Goal: Transaction & Acquisition: Purchase product/service

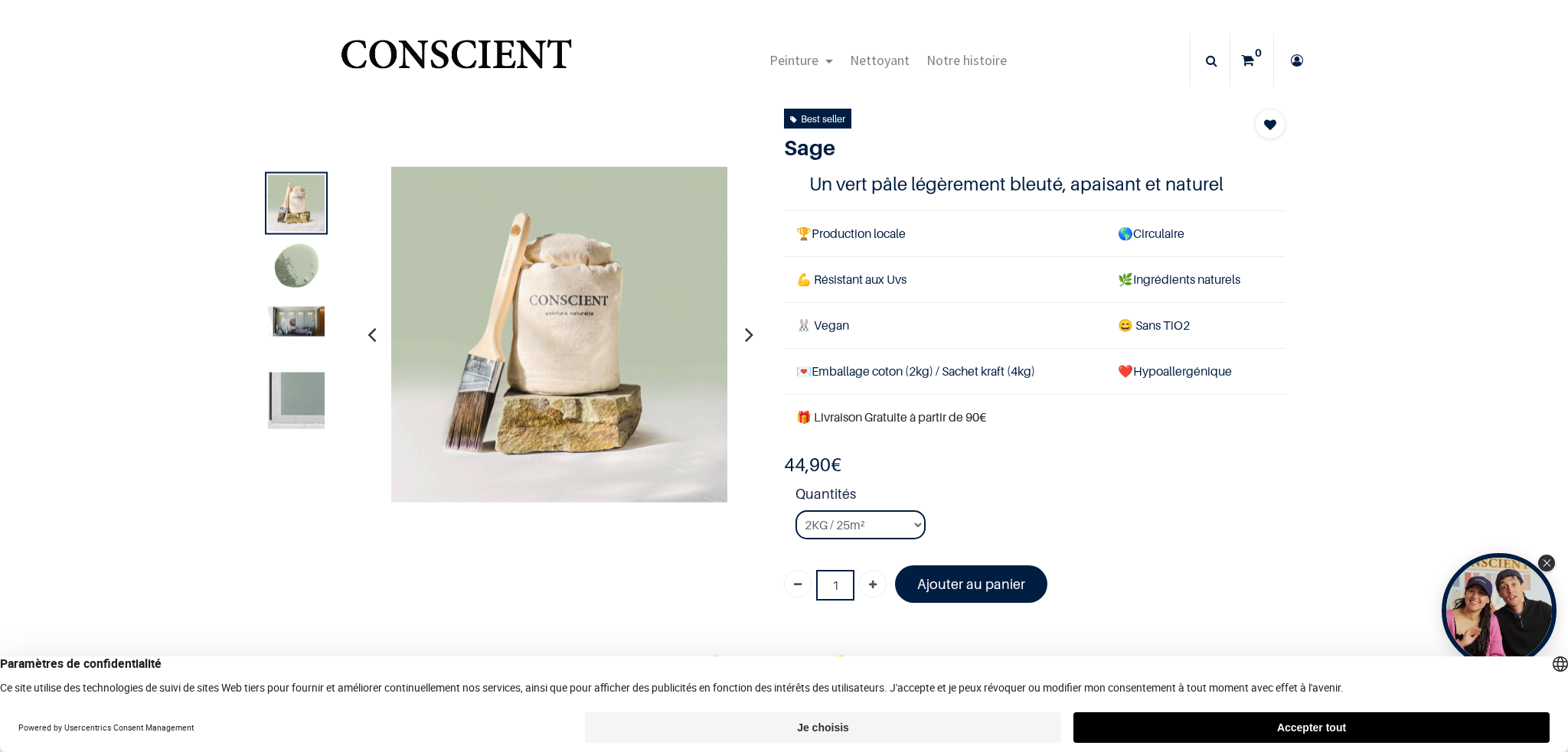
click at [370, 337] on icon "button" at bounding box center [372, 334] width 9 height 41
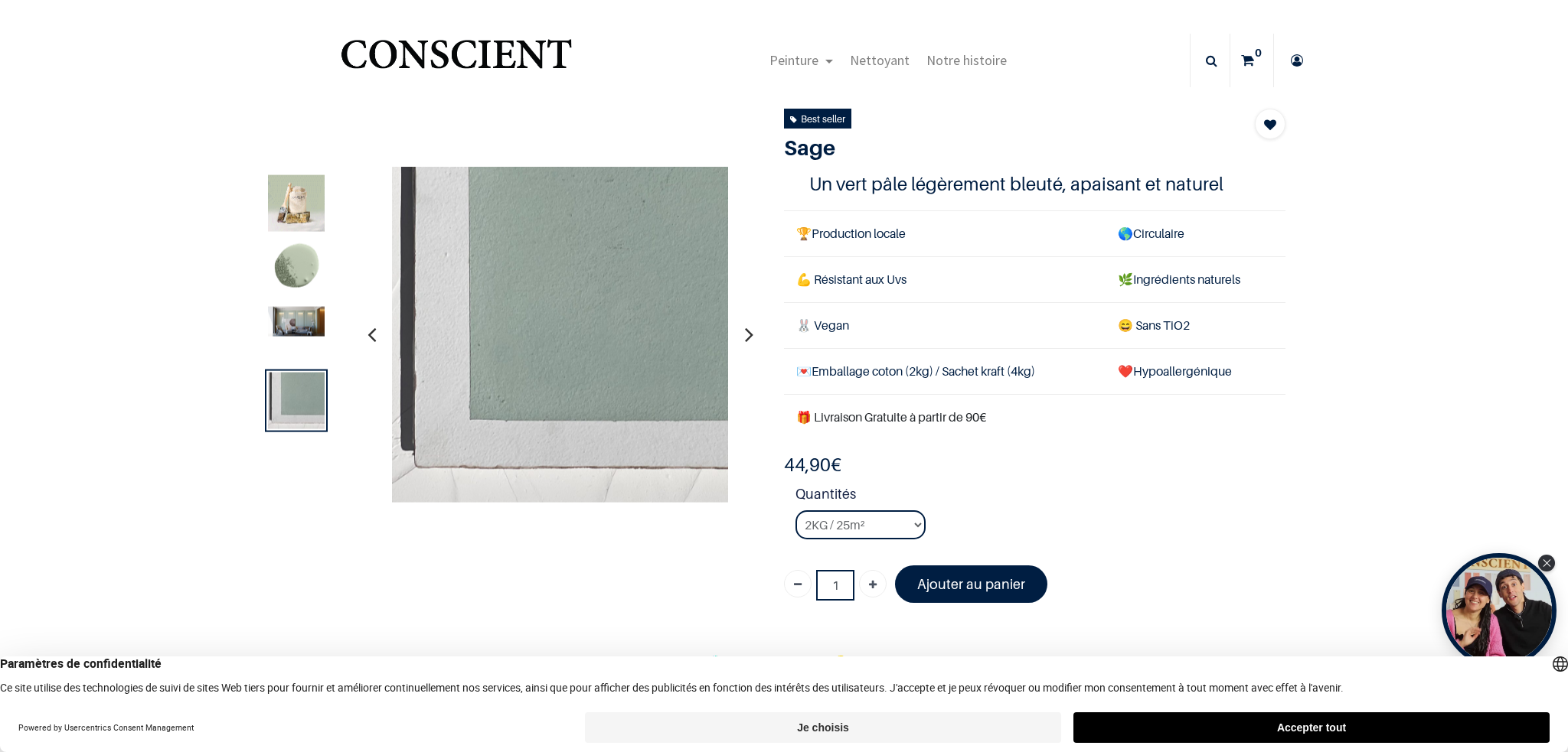
click at [748, 337] on button "button" at bounding box center [748, 334] width 24 height 57
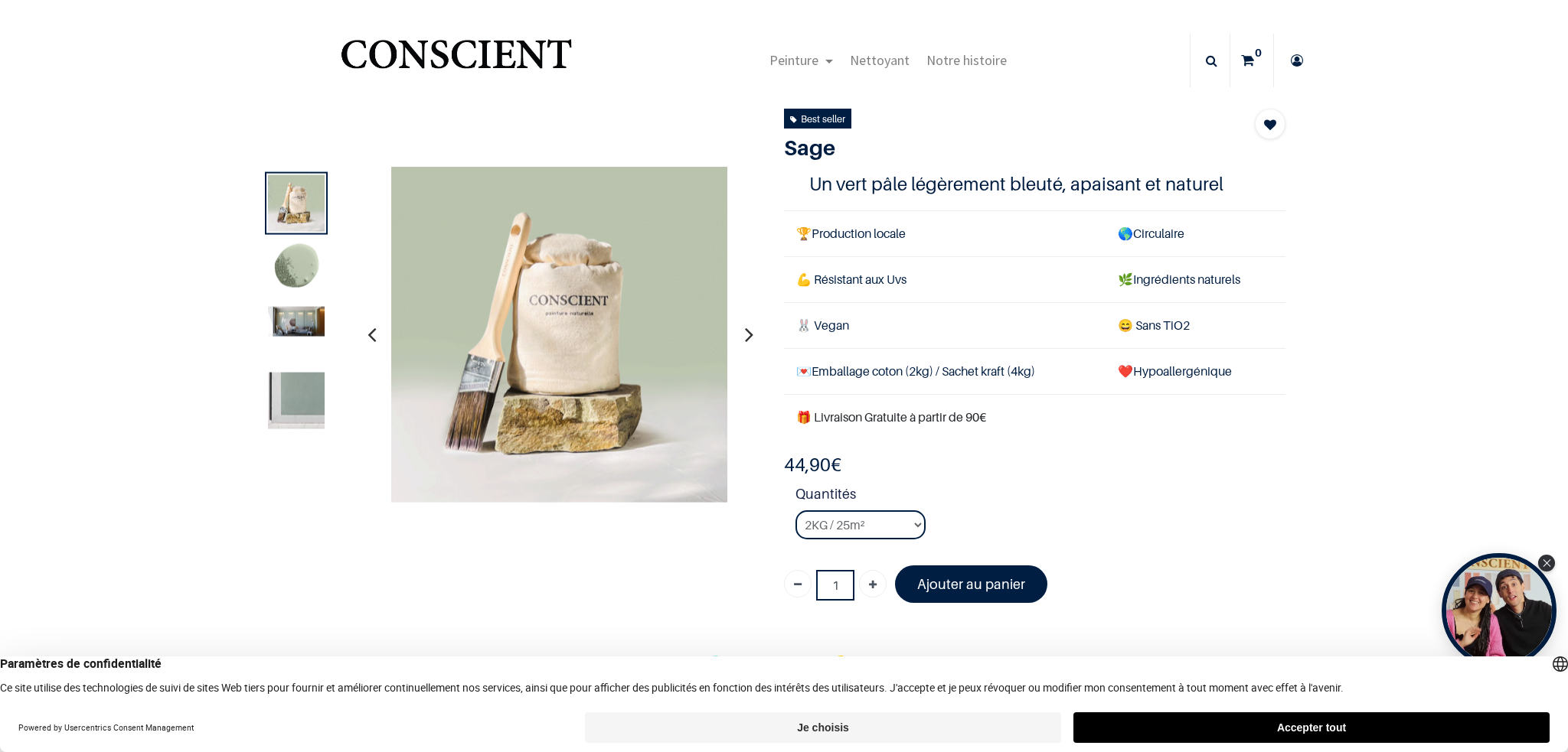
click at [748, 337] on button "button" at bounding box center [748, 334] width 24 height 57
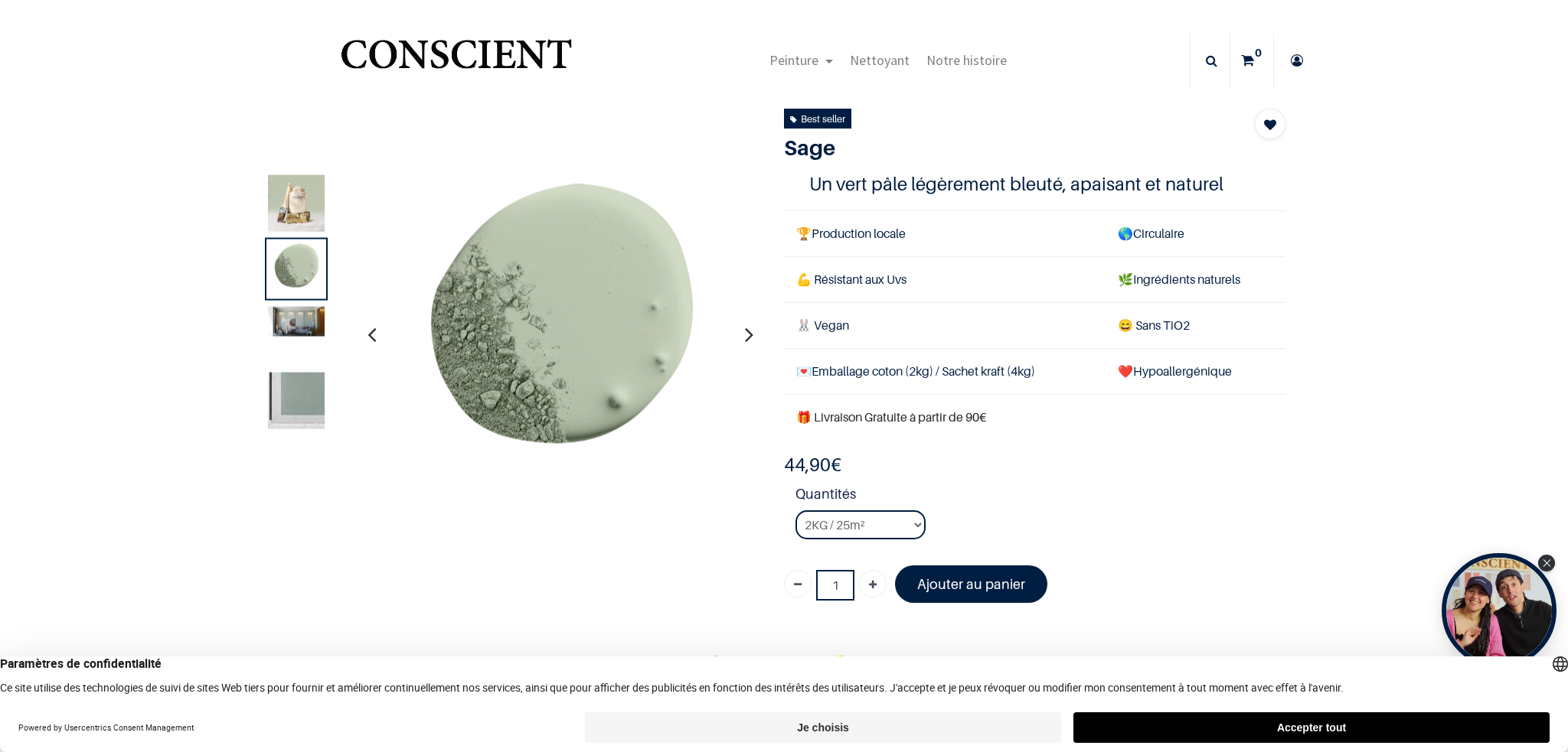
click at [748, 337] on button "button" at bounding box center [748, 334] width 24 height 57
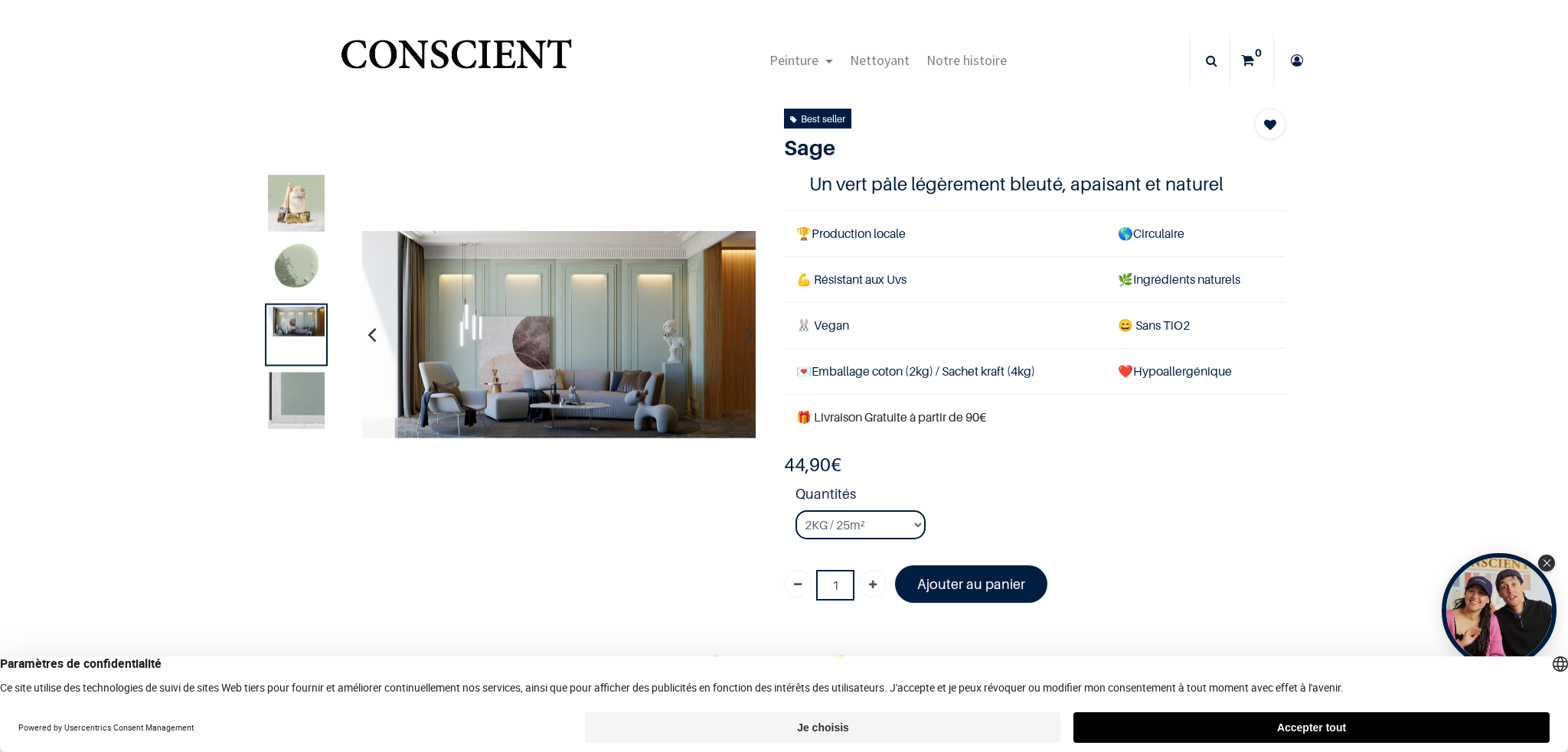
click at [748, 337] on button "button" at bounding box center [748, 334] width 24 height 57
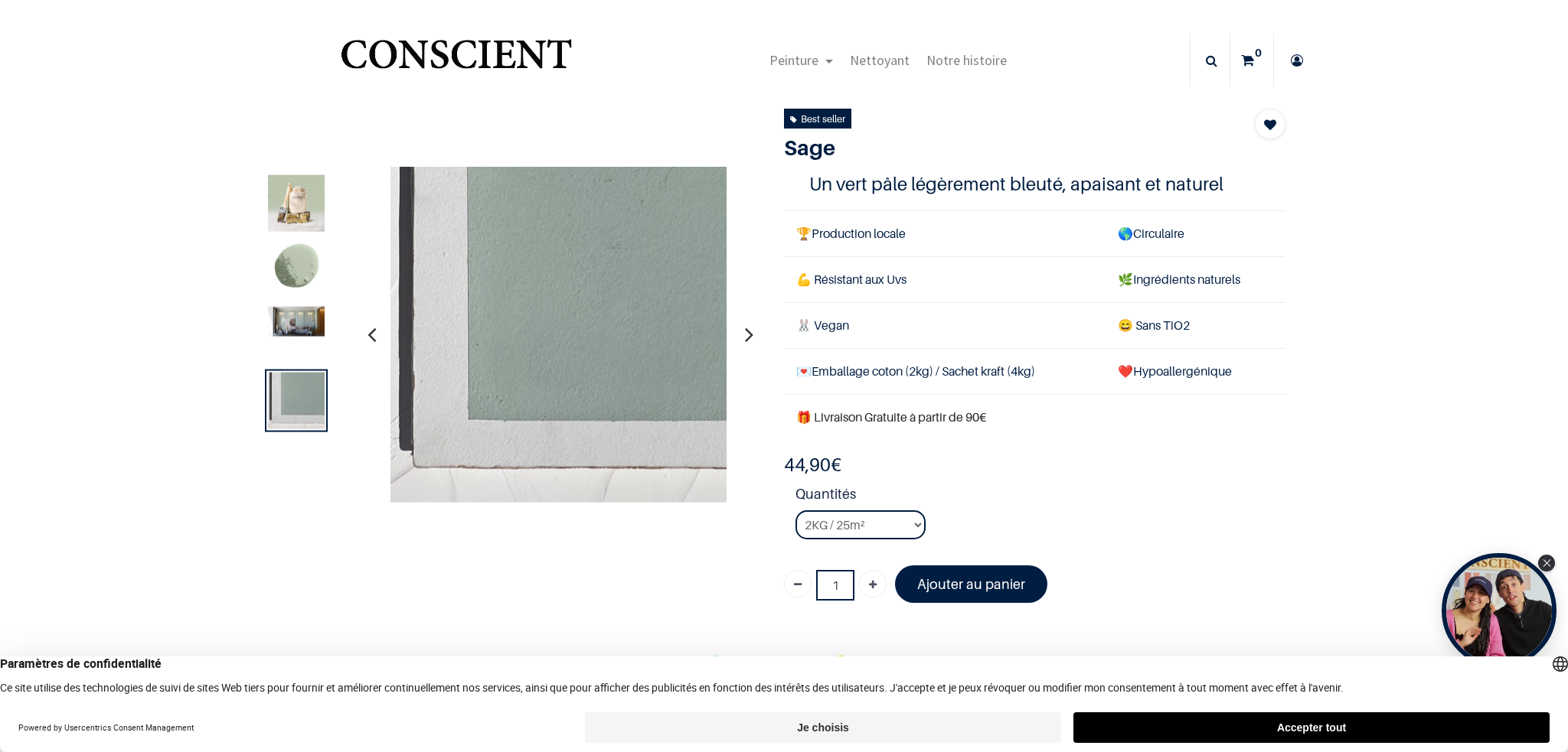
click at [748, 337] on button "button" at bounding box center [748, 334] width 24 height 57
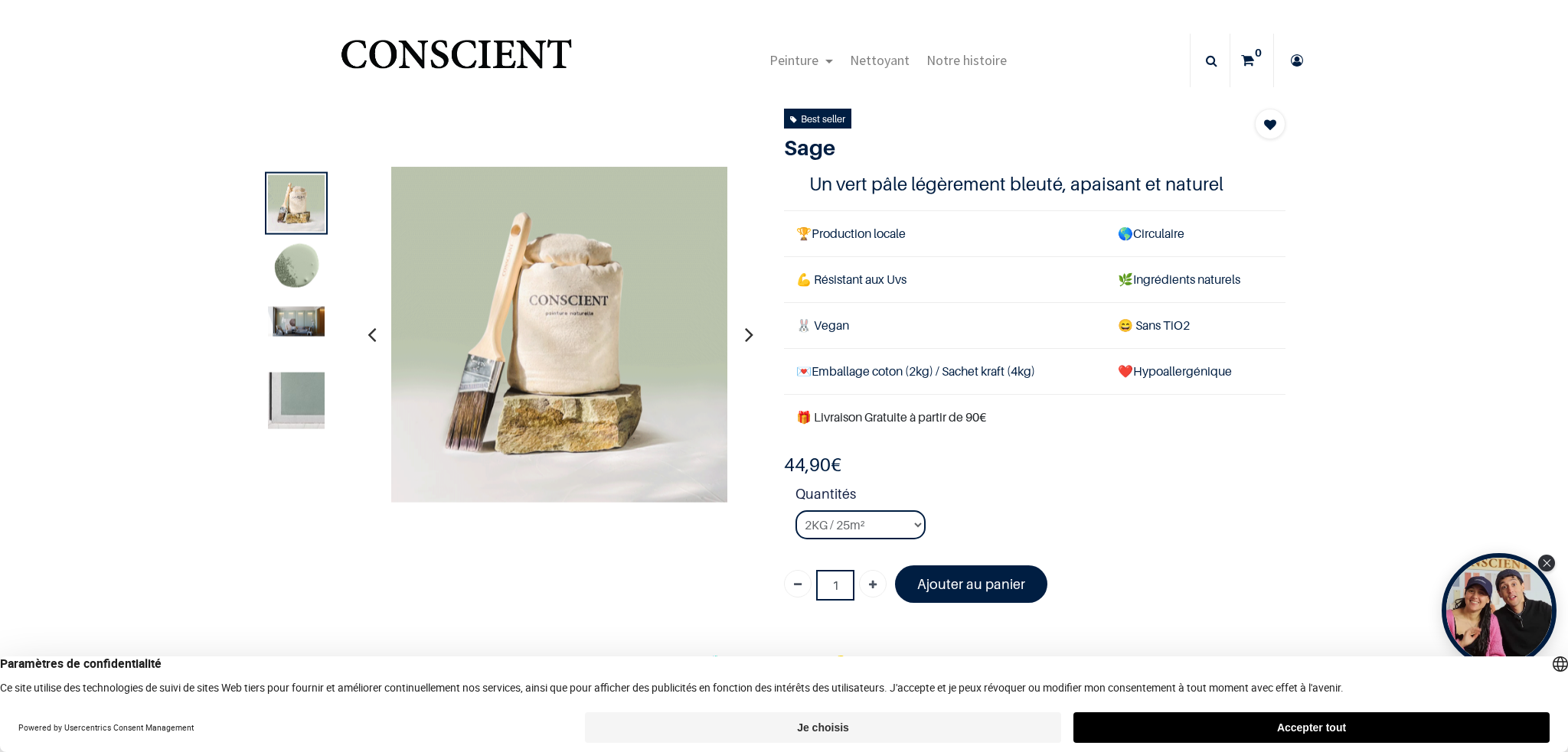
click at [748, 336] on button "button" at bounding box center [748, 334] width 24 height 57
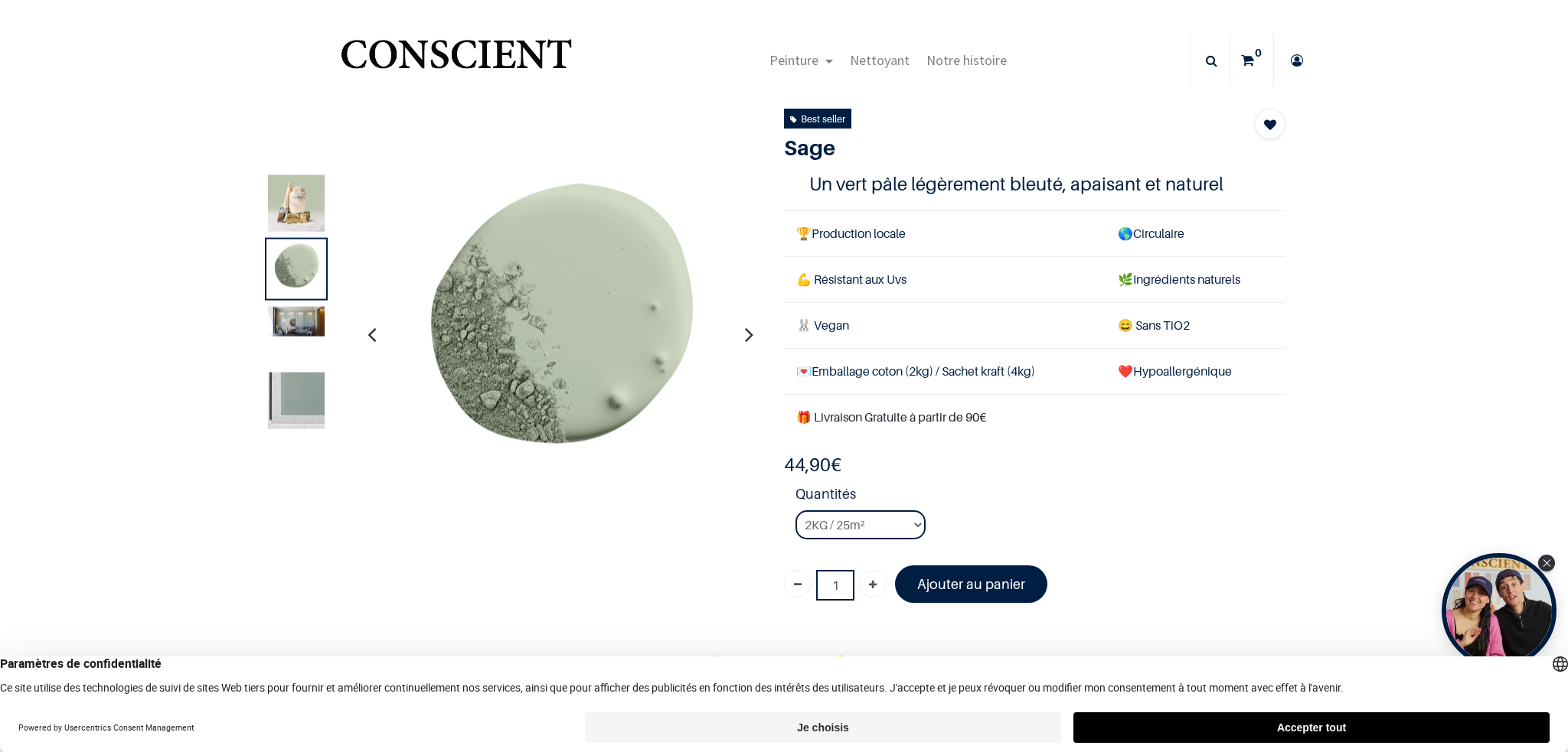
click at [748, 336] on button "button" at bounding box center [748, 334] width 24 height 57
